Goal: Task Accomplishment & Management: Manage account settings

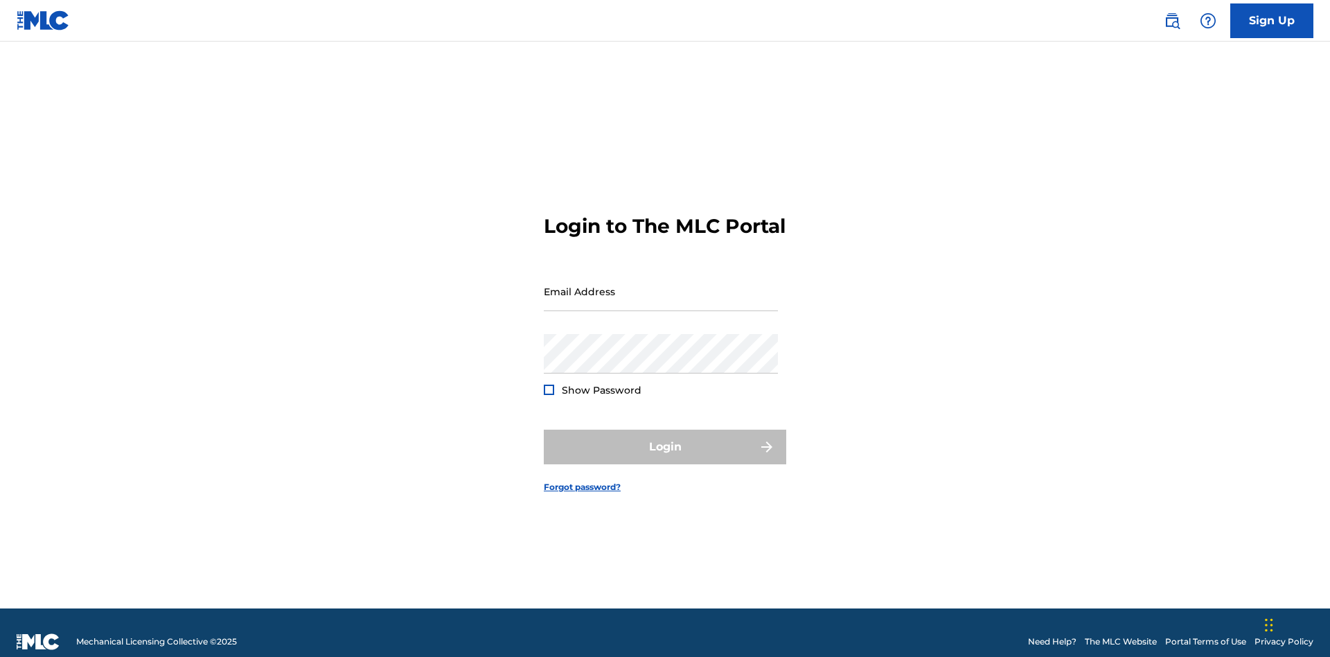
scroll to position [18, 0]
click at [661, 285] on input "Email Address" at bounding box center [661, 290] width 234 height 39
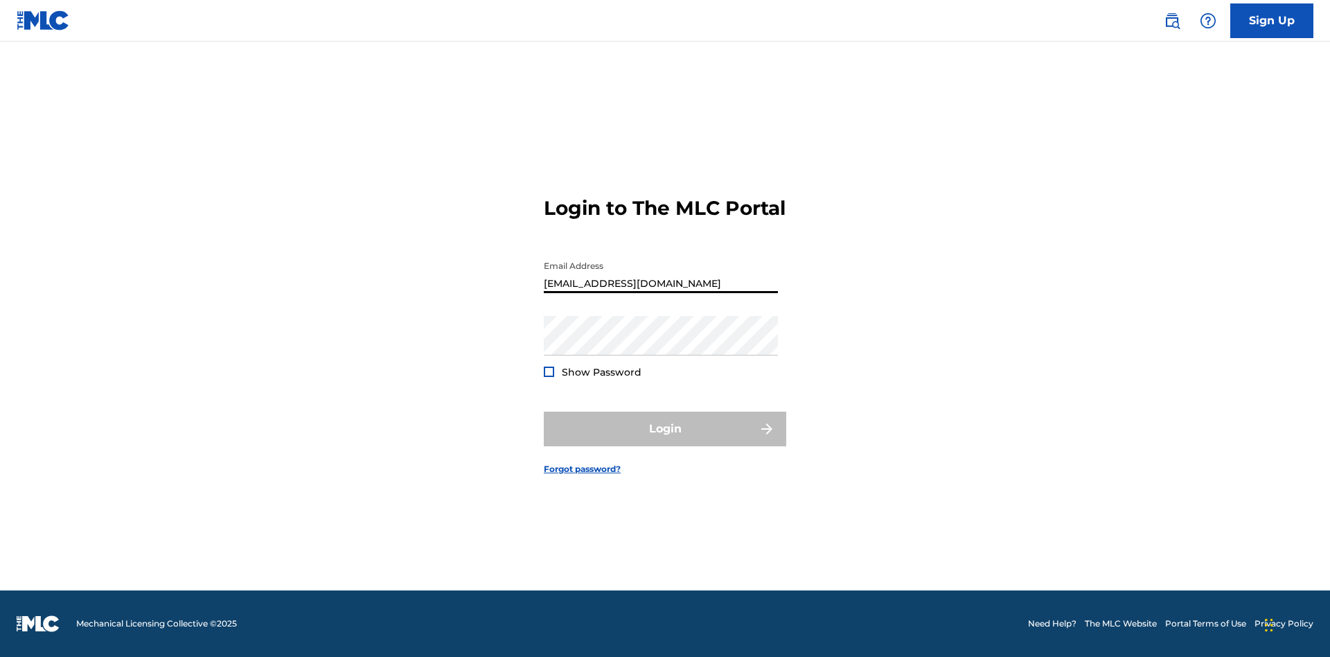
type input "Duke.McTesterson@gmail.com"
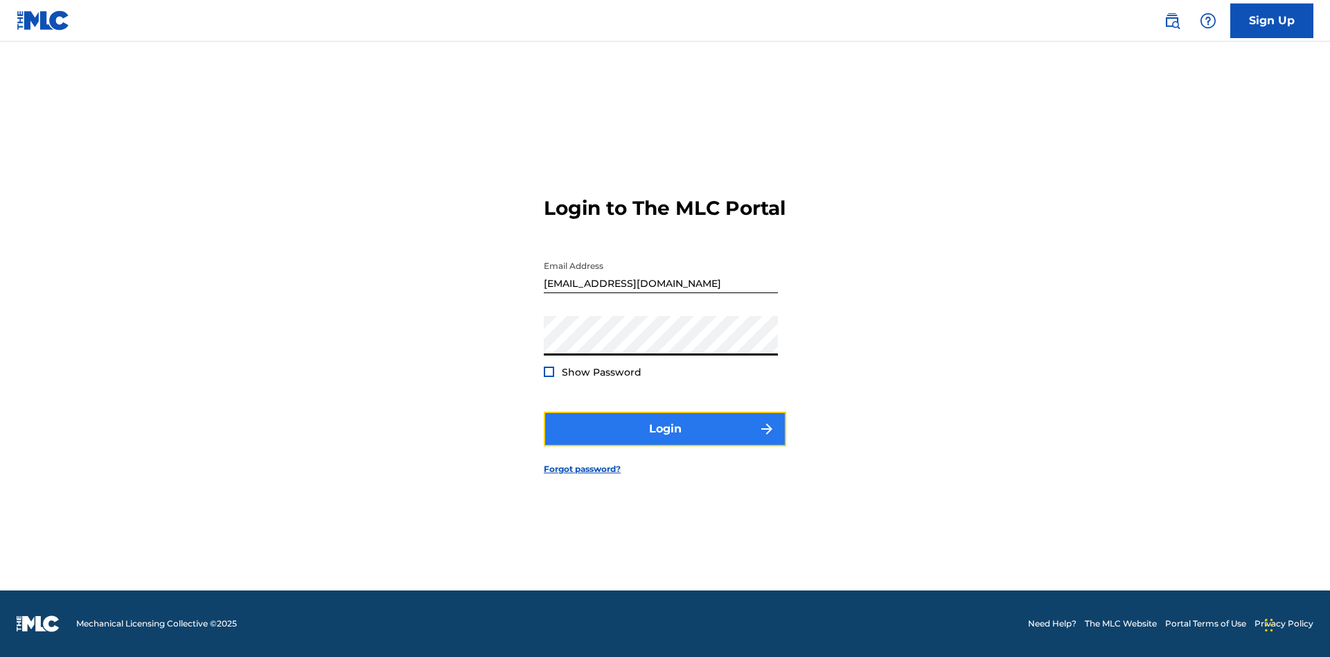
click at [665, 440] on button "Login" at bounding box center [665, 428] width 242 height 35
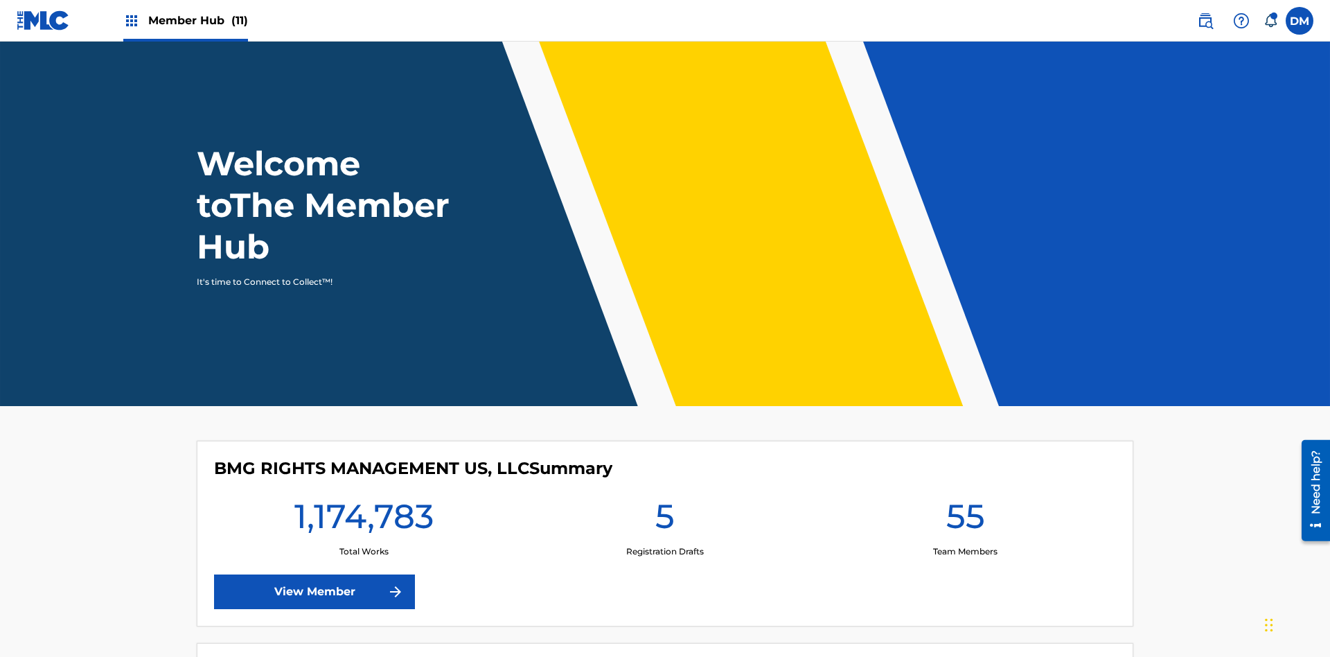
click at [197, 20] on span "Member Hub (11)" at bounding box center [198, 20] width 100 height 16
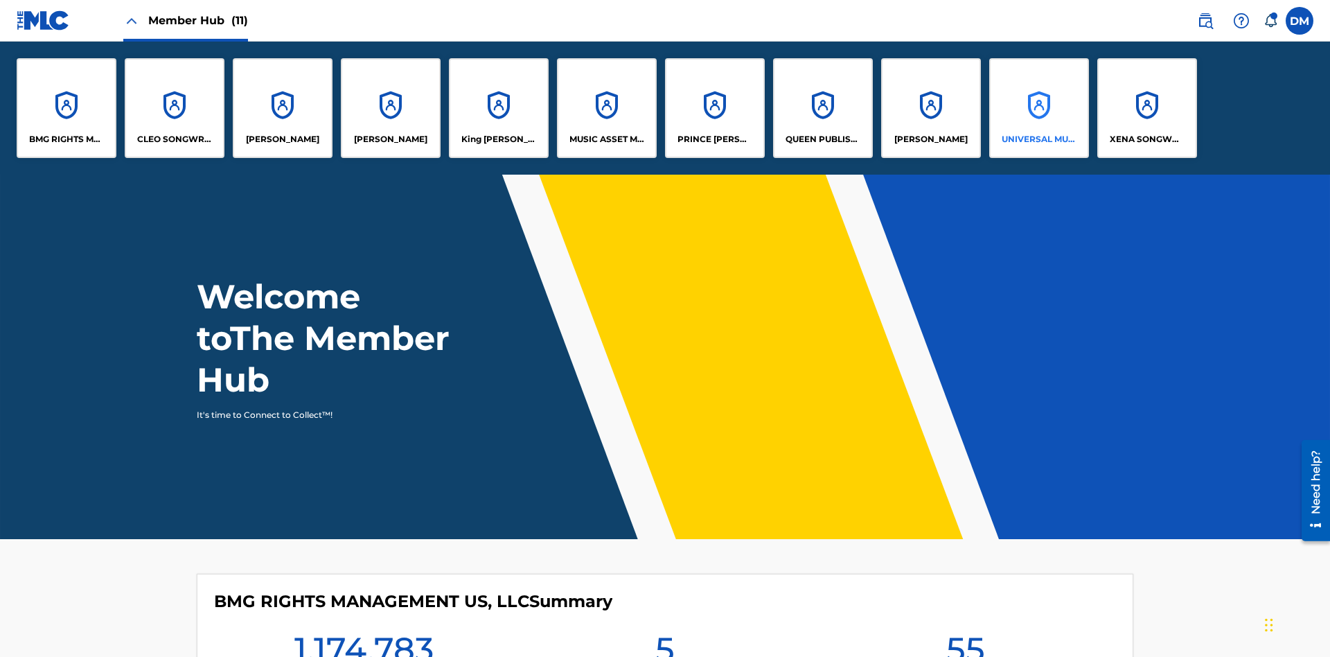
click at [1038, 139] on p "UNIVERSAL MUSIC PUB GROUP" at bounding box center [1038, 139] width 75 height 12
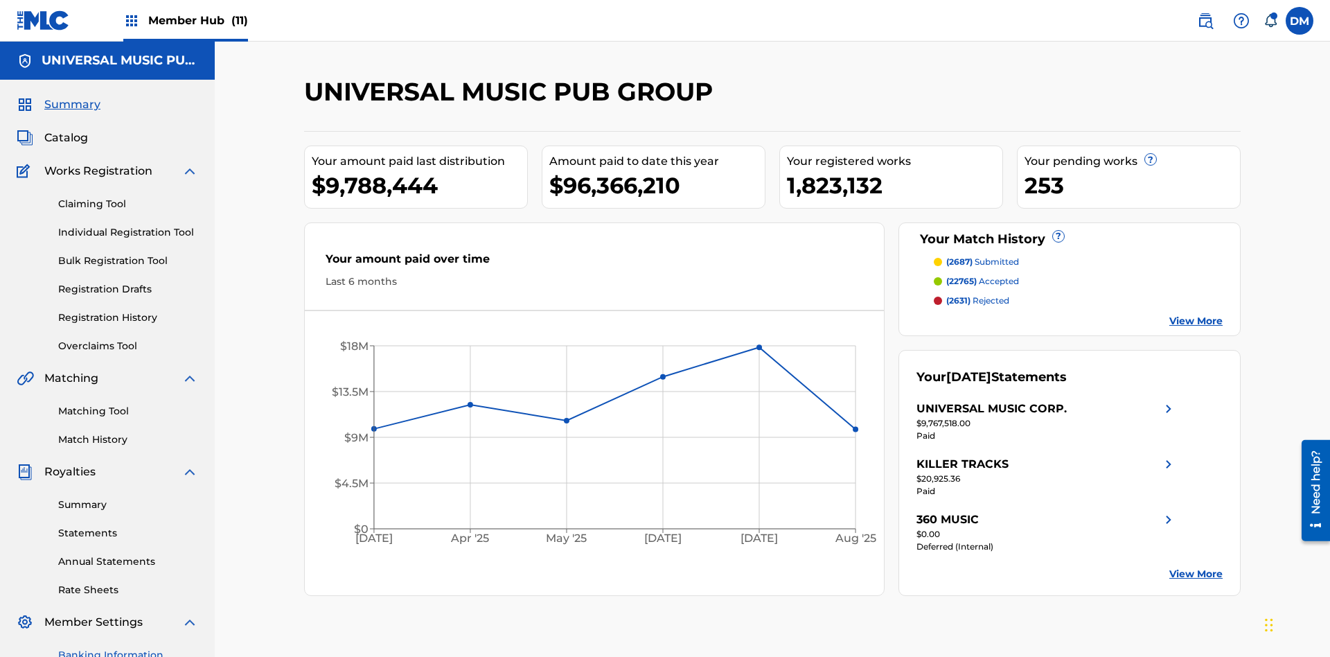
click at [128, 648] on link "Banking Information" at bounding box center [128, 655] width 140 height 15
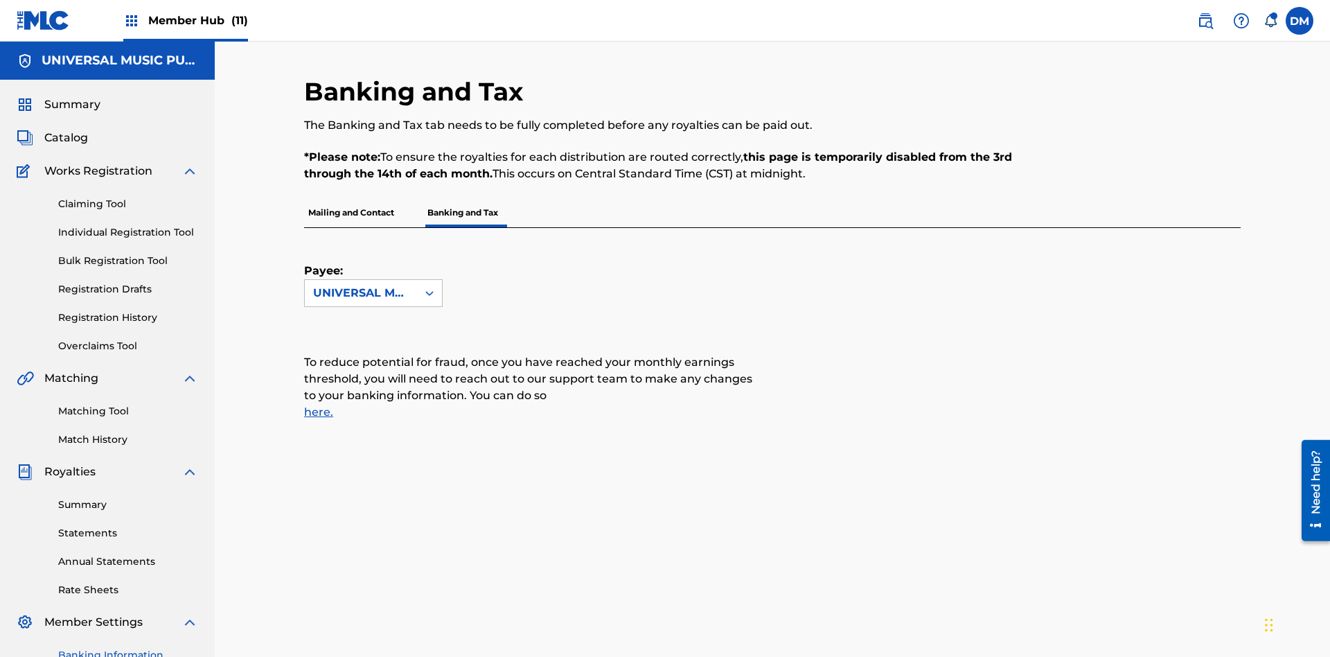
click at [197, 20] on span "Member Hub (11)" at bounding box center [198, 20] width 100 height 16
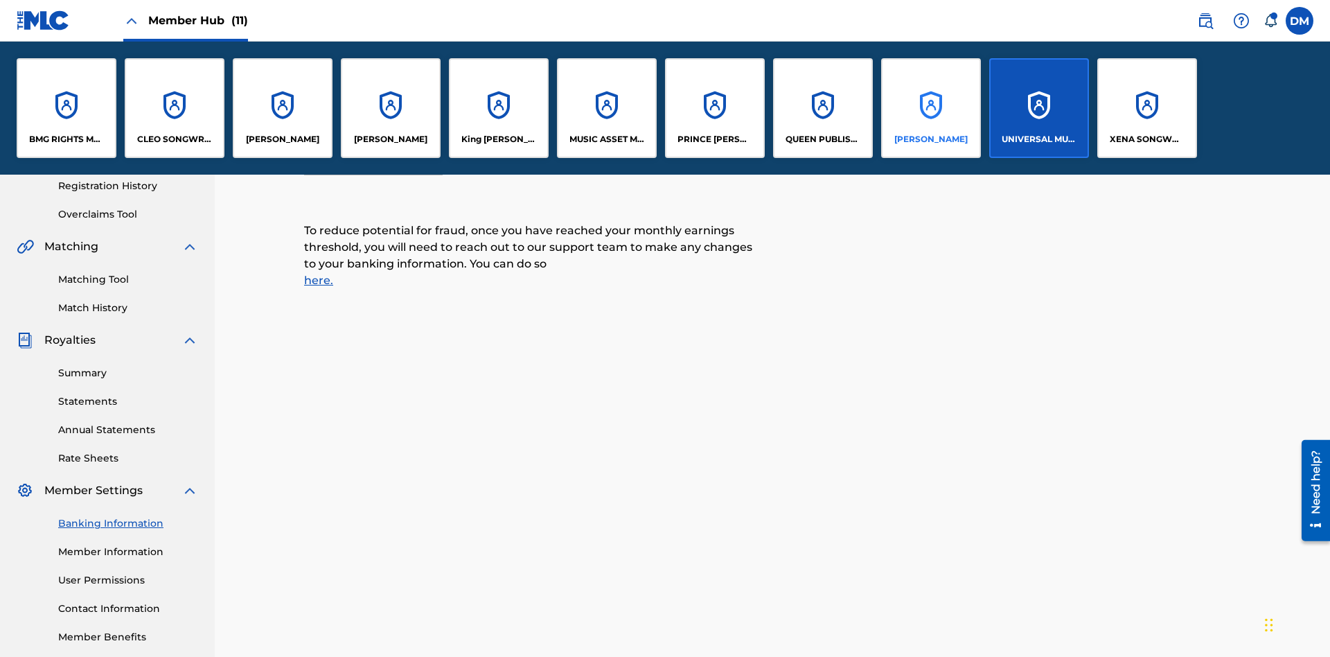
click at [930, 139] on p "RONALD MCTESTERSON" at bounding box center [930, 139] width 73 height 12
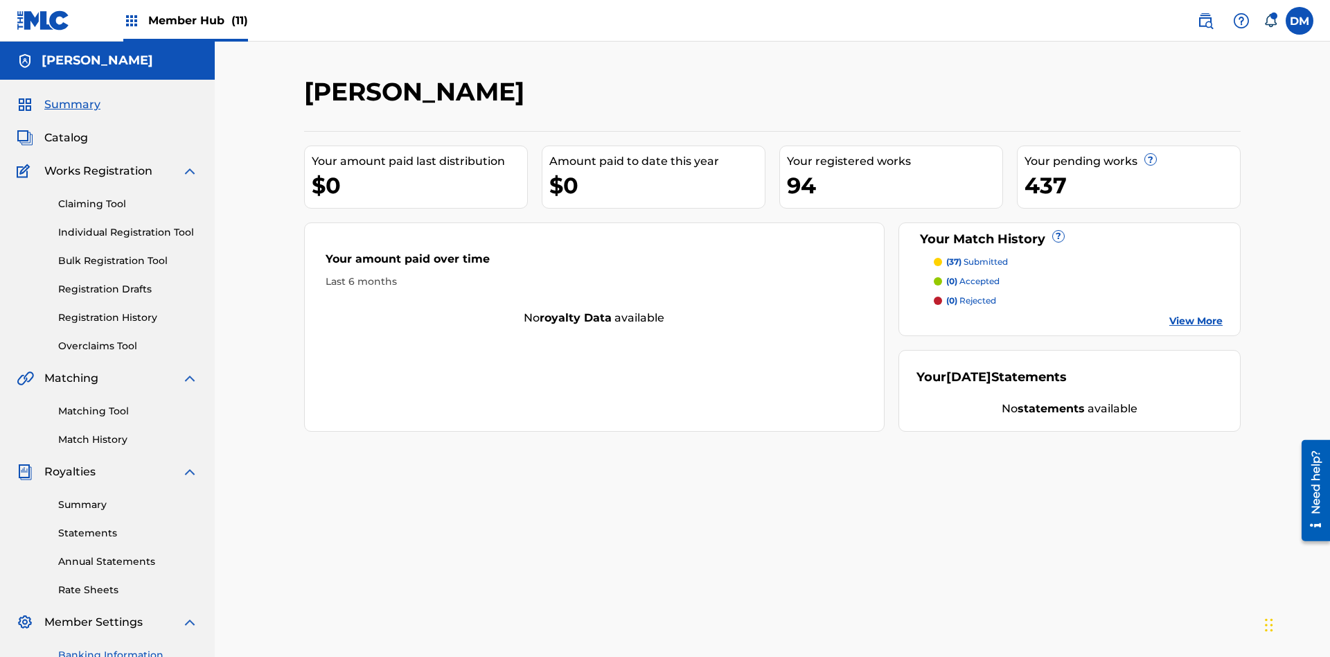
click at [128, 648] on link "Banking Information" at bounding box center [128, 655] width 140 height 15
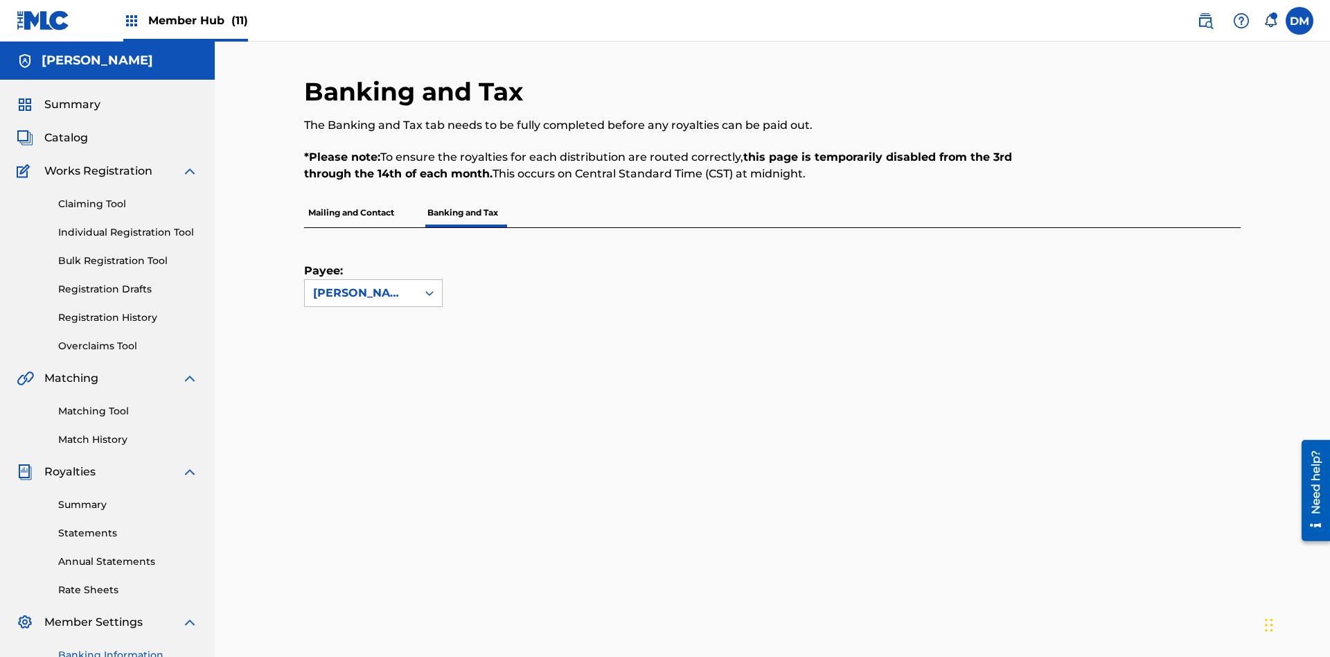
click at [197, 20] on span "Member Hub (11)" at bounding box center [198, 20] width 100 height 16
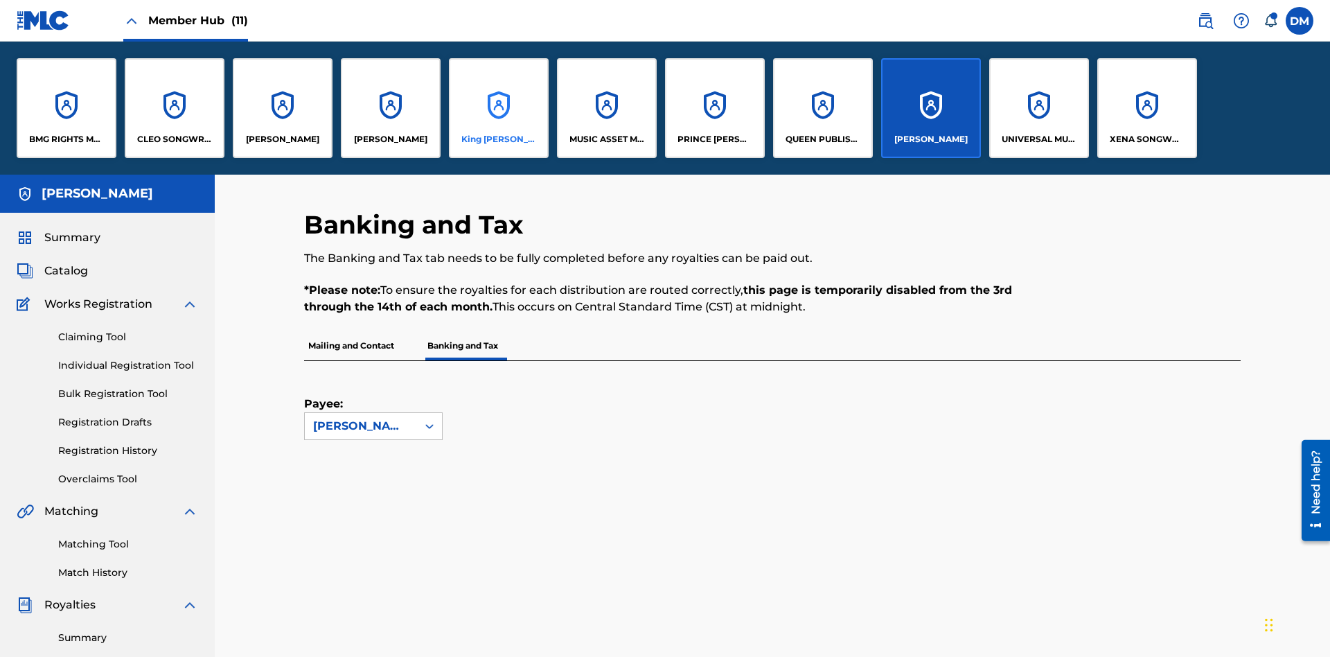
click at [498, 139] on p "King McTesterson" at bounding box center [498, 139] width 75 height 12
